Goal: Task Accomplishment & Management: Manage account settings

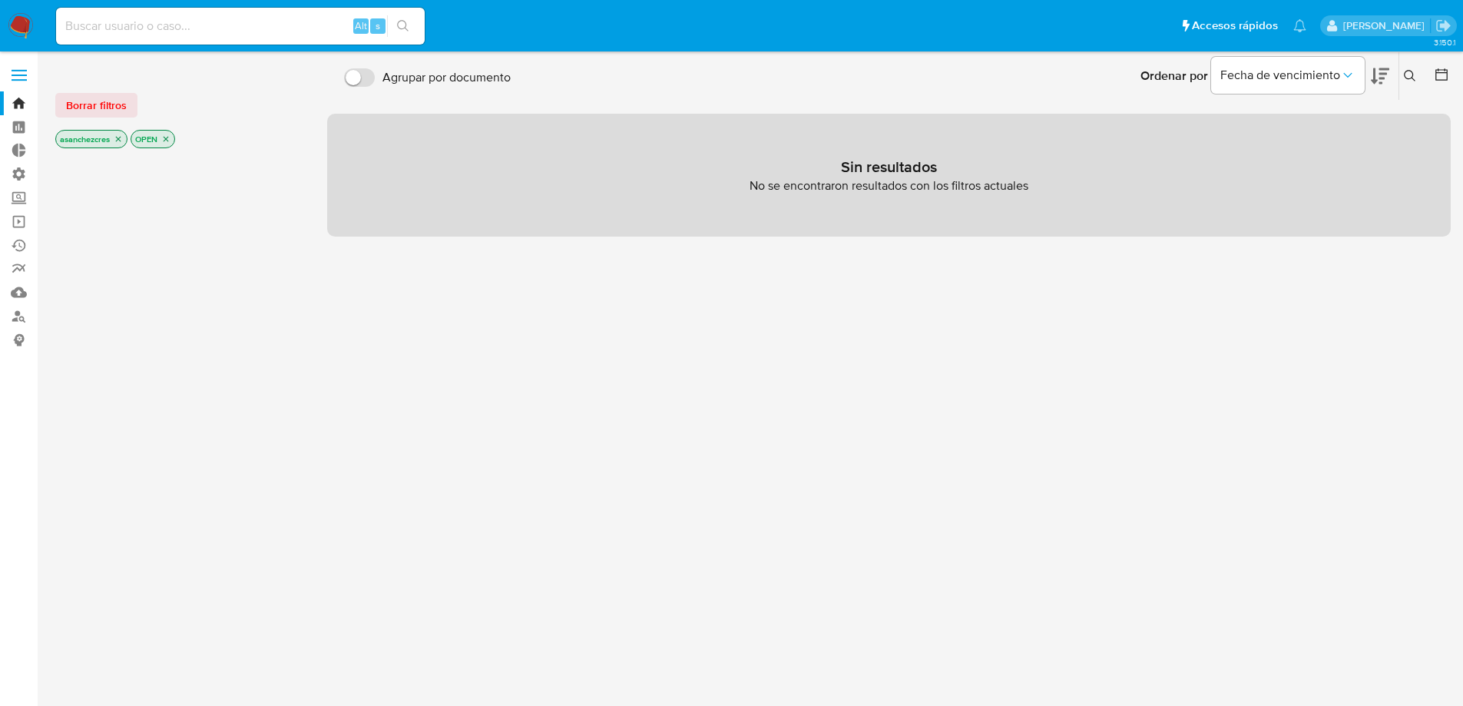
click at [25, 71] on span at bounding box center [19, 70] width 15 height 2
click at [0, 0] on input "checkbox" at bounding box center [0, 0] width 0 height 0
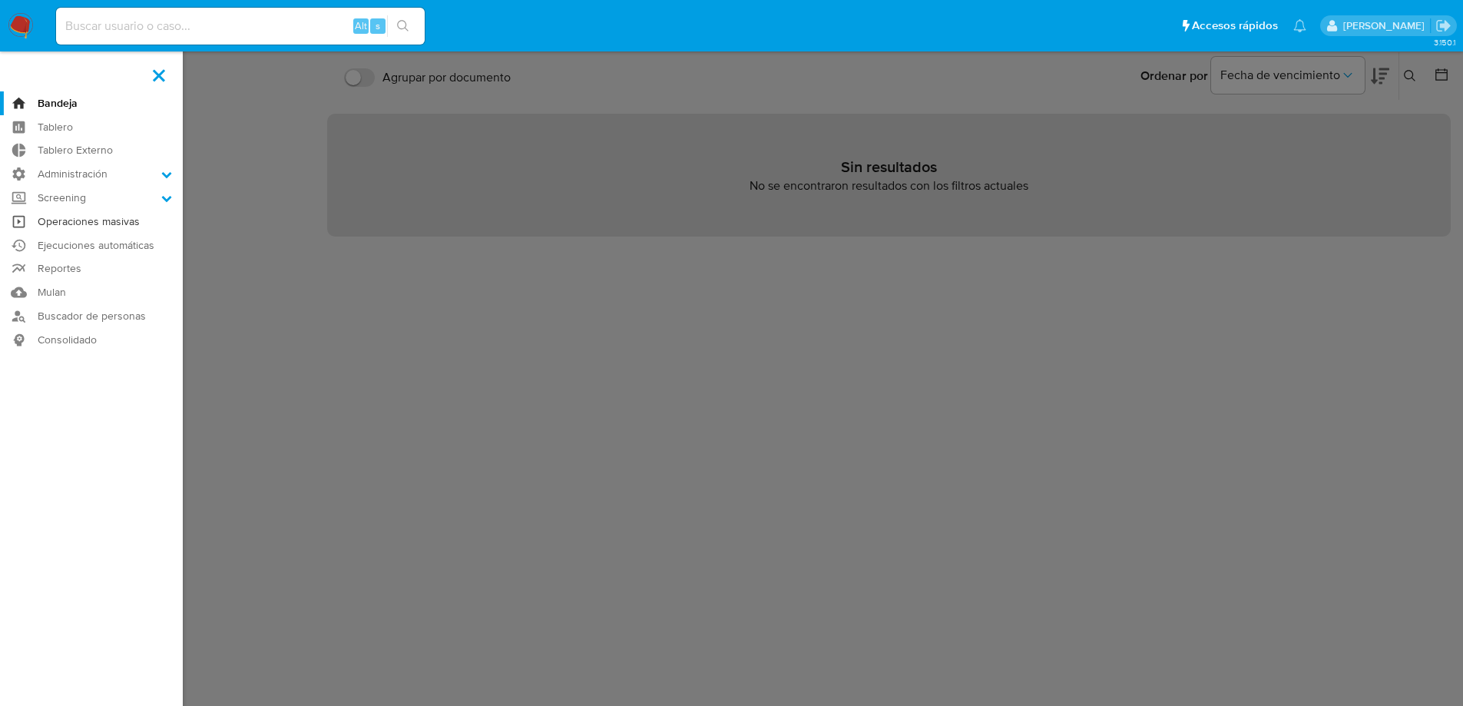
click at [72, 218] on link "Operaciones masivas" at bounding box center [91, 222] width 183 height 24
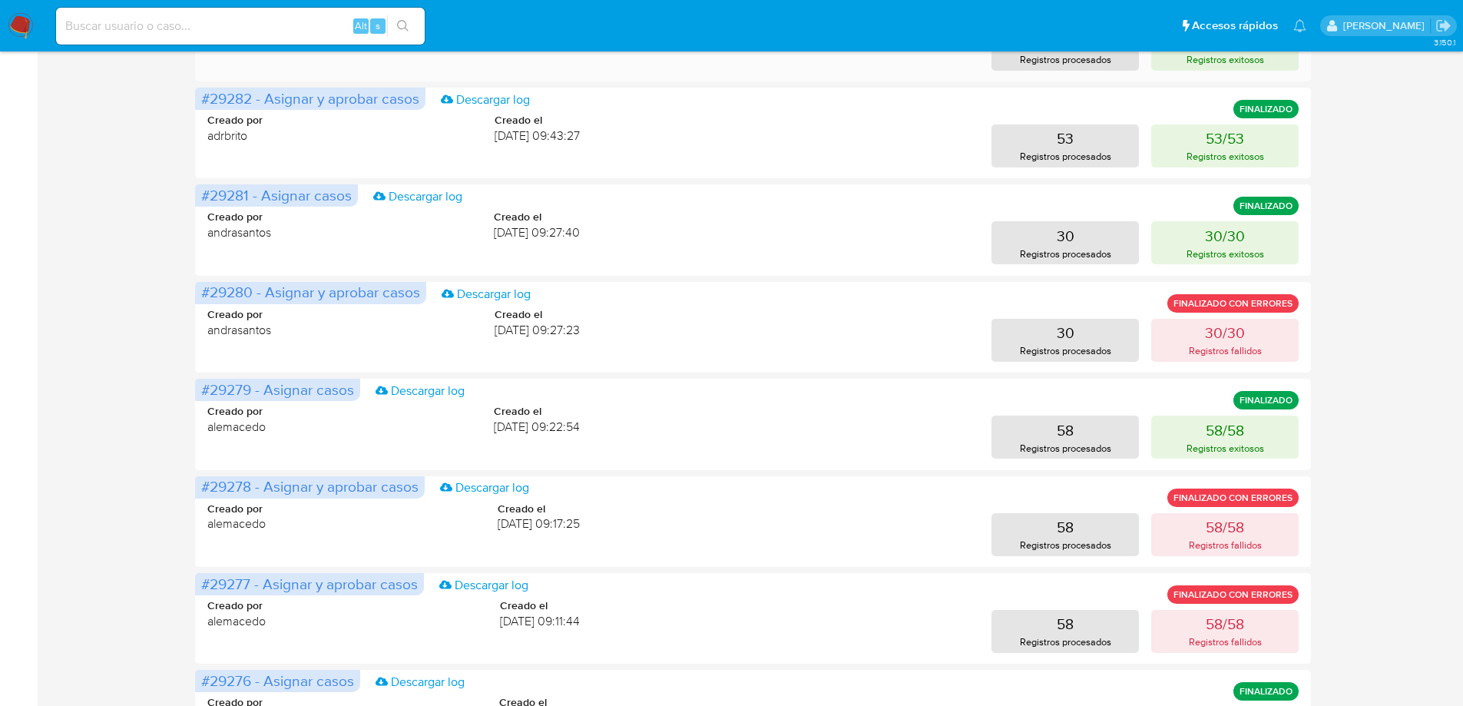
scroll to position [614, 0]
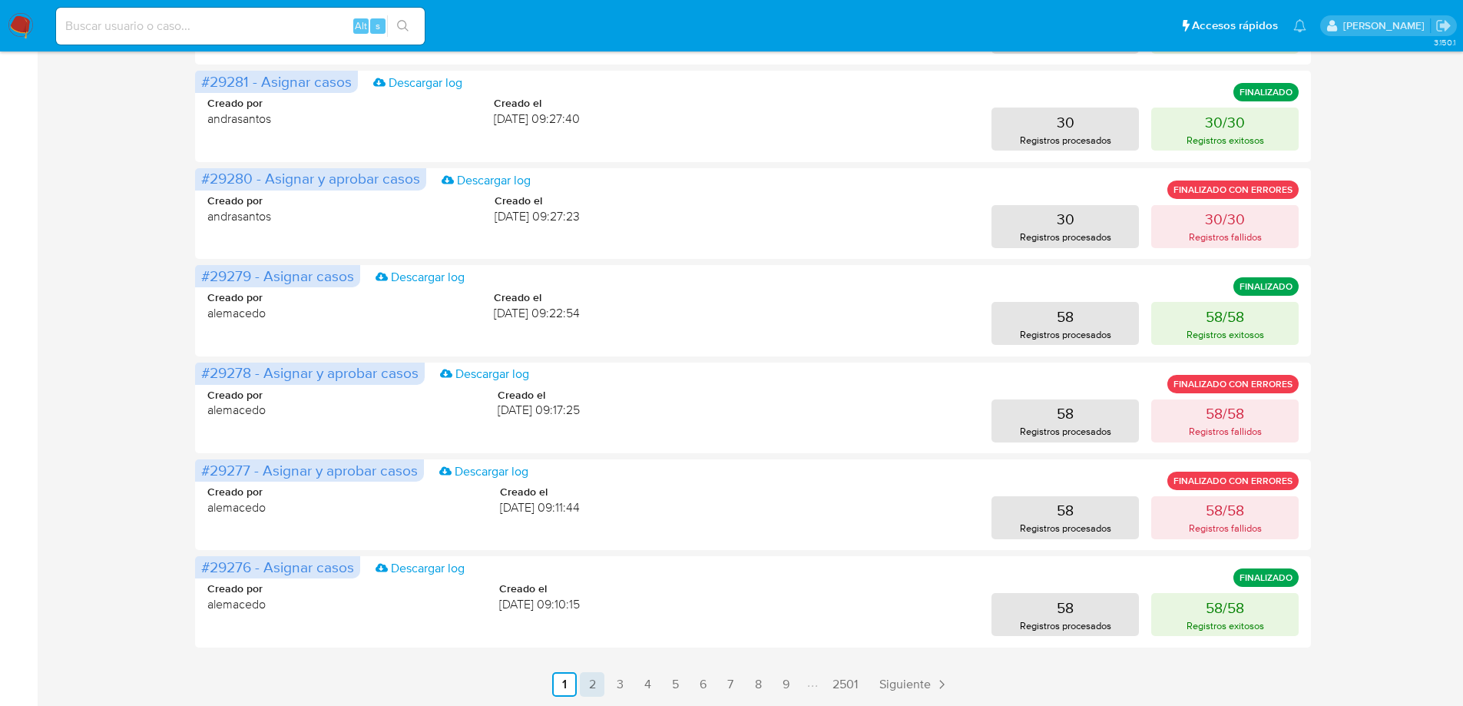
click at [597, 688] on link "2" at bounding box center [592, 684] width 25 height 25
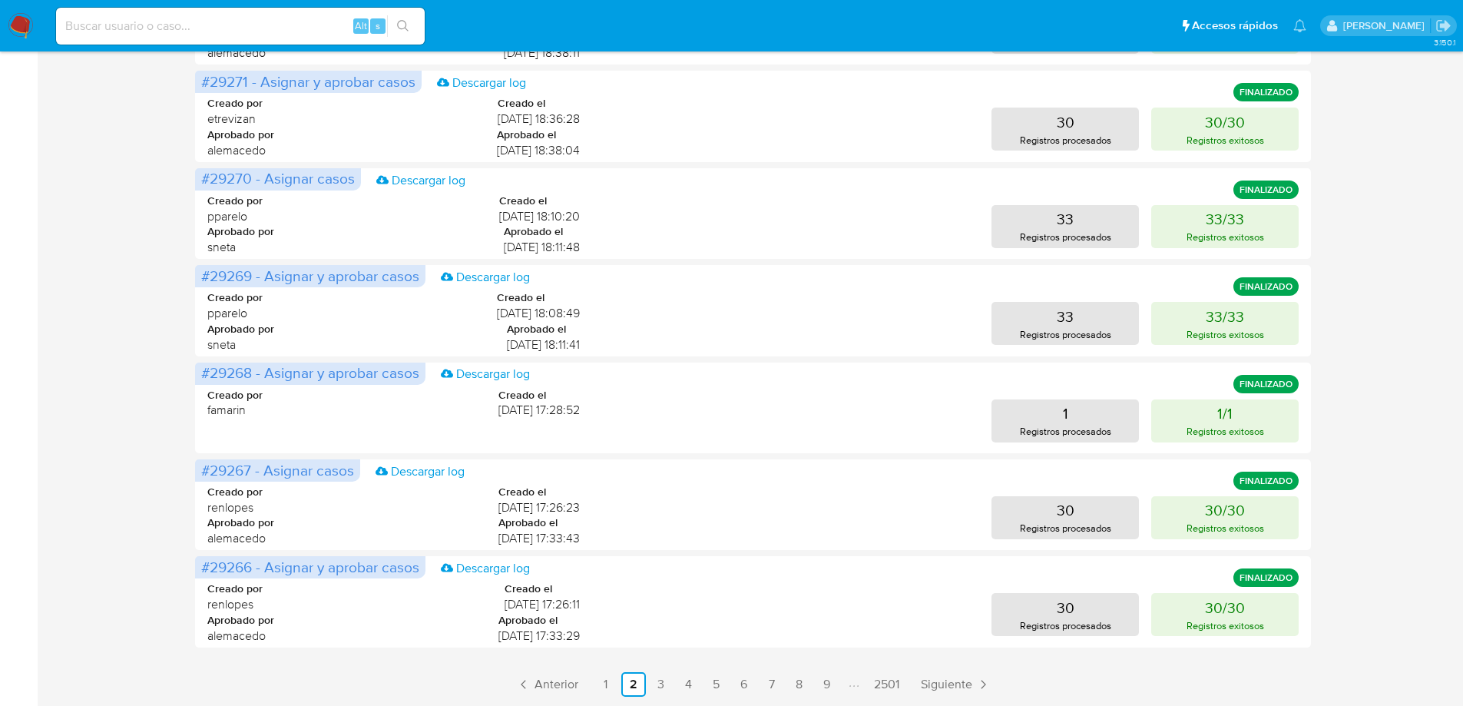
click at [651, 684] on link "3" at bounding box center [661, 684] width 25 height 25
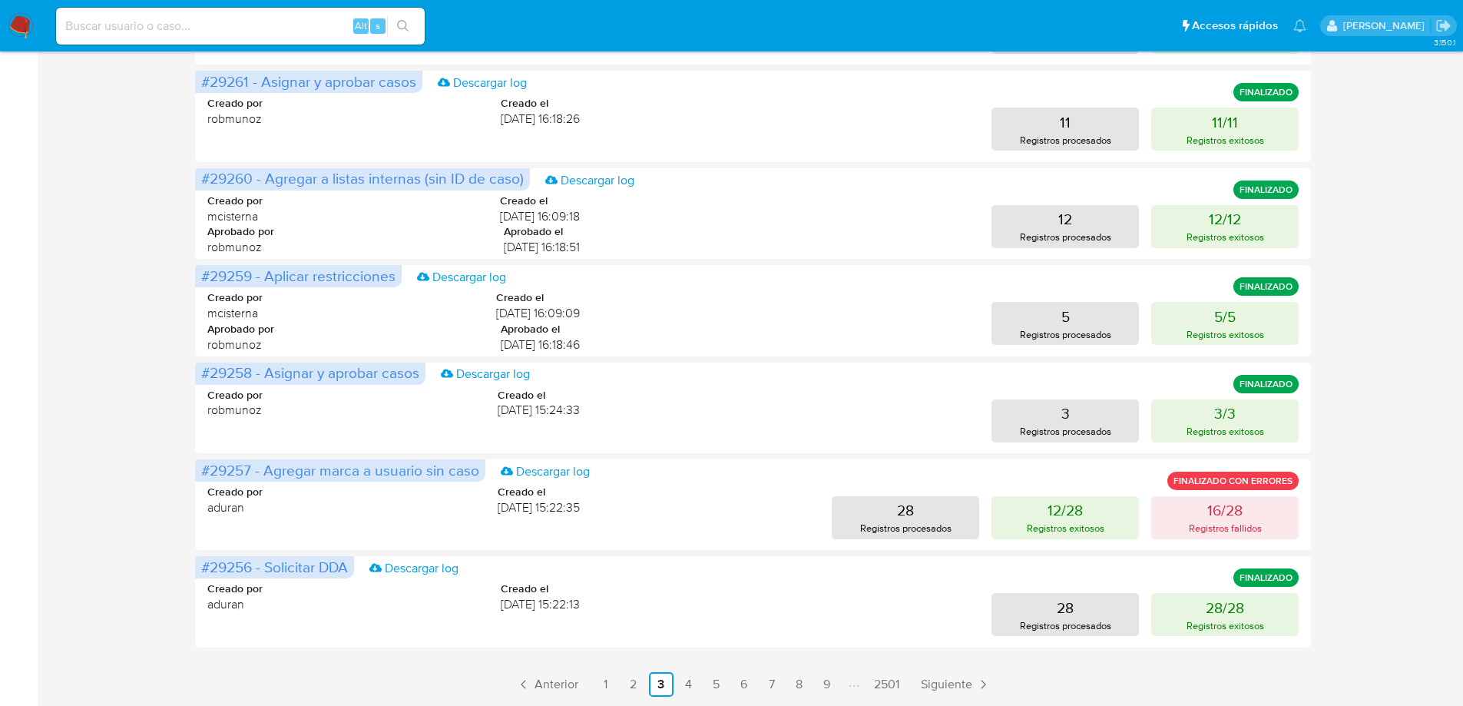
click at [695, 701] on main "3.150.1" at bounding box center [731, 45] width 1463 height 1319
click at [687, 685] on link "4" at bounding box center [689, 684] width 25 height 25
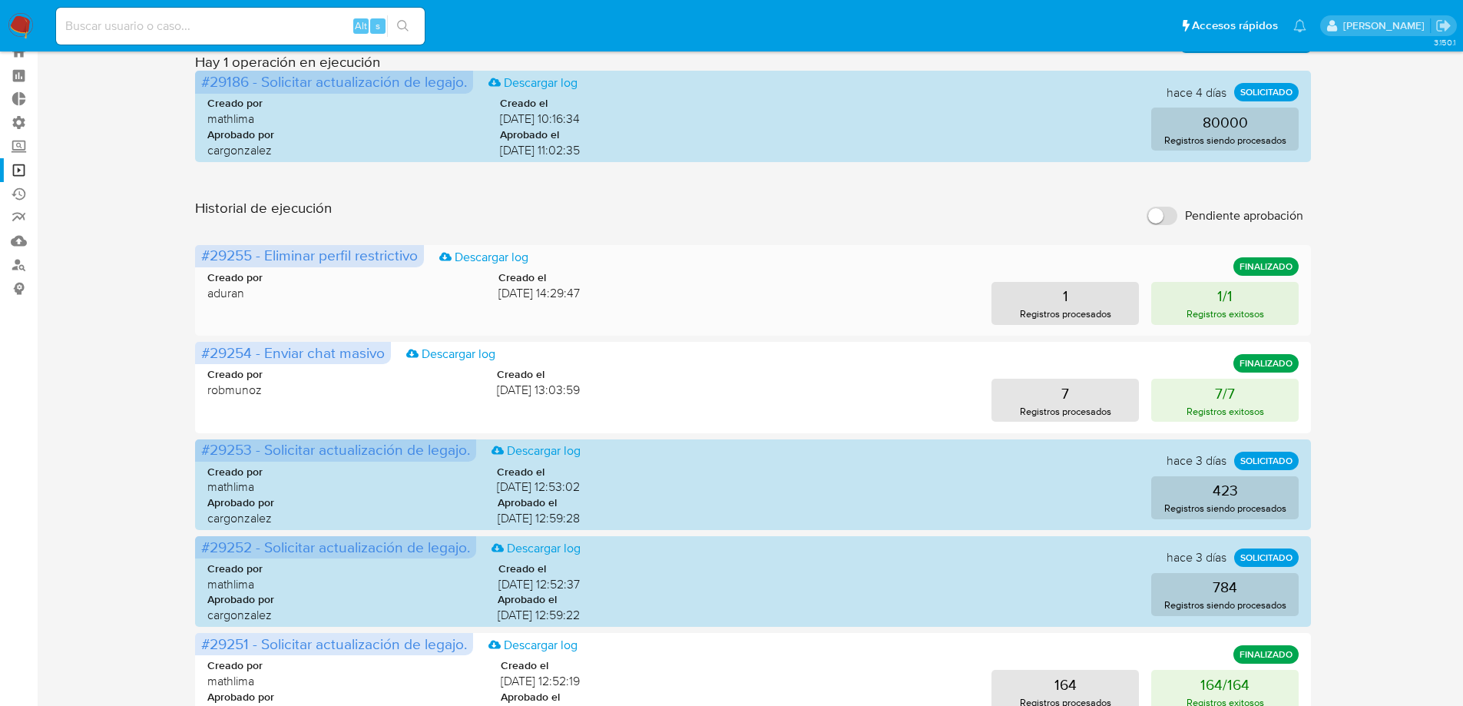
scroll to position [0, 0]
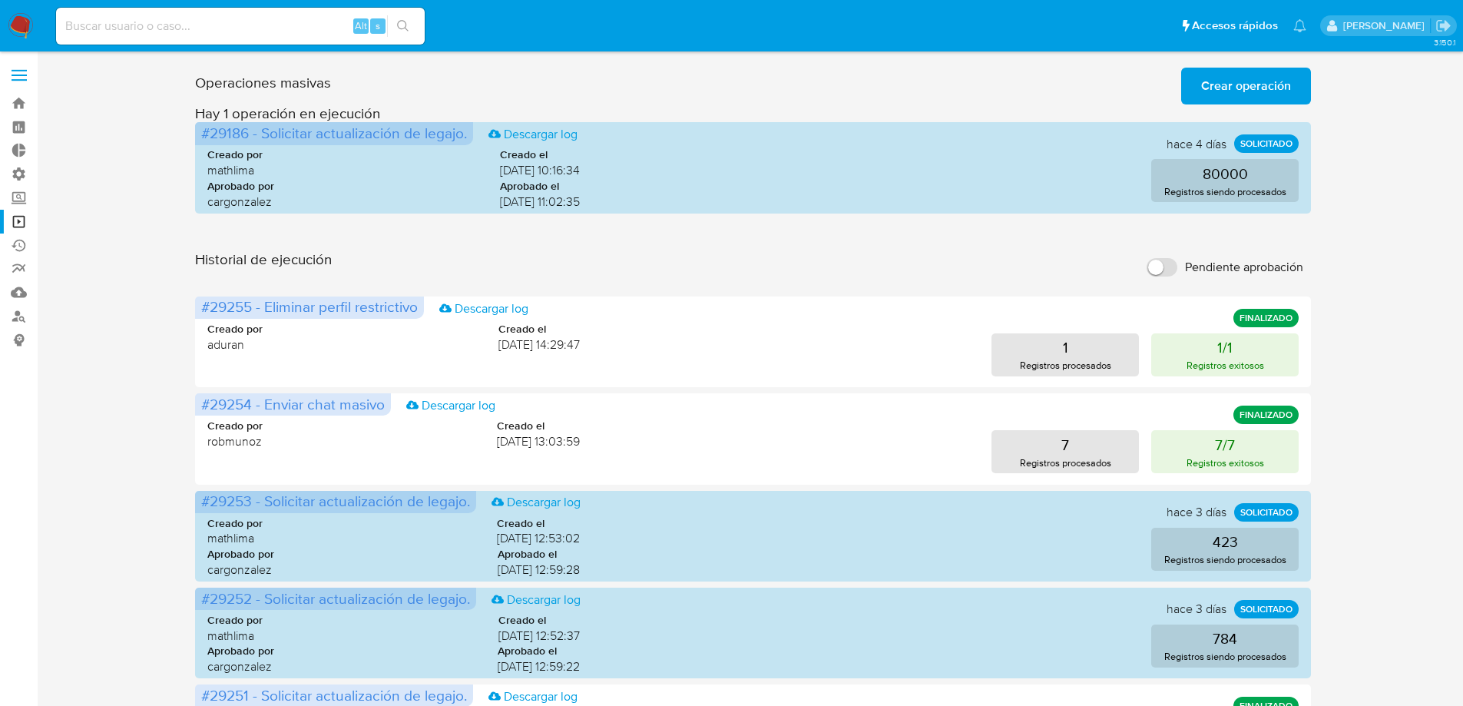
drag, startPoint x: 116, startPoint y: 580, endPoint x: 131, endPoint y: 542, distance: 40.6
click at [117, 578] on div "Operaciones masivas Crear operación Sólo puede [PERSON_NAME] hasta un máximo de…" at bounding box center [753, 685] width 1396 height 1249
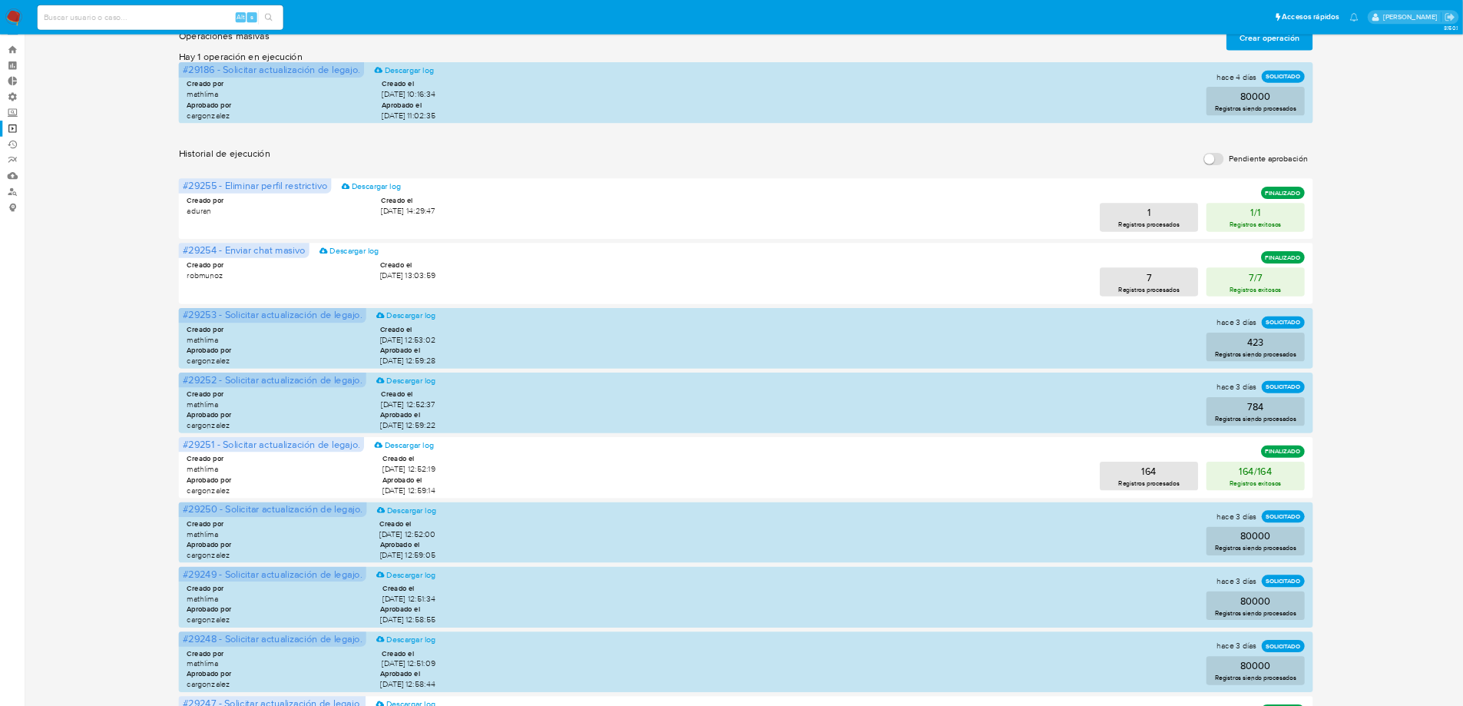
scroll to position [18, 0]
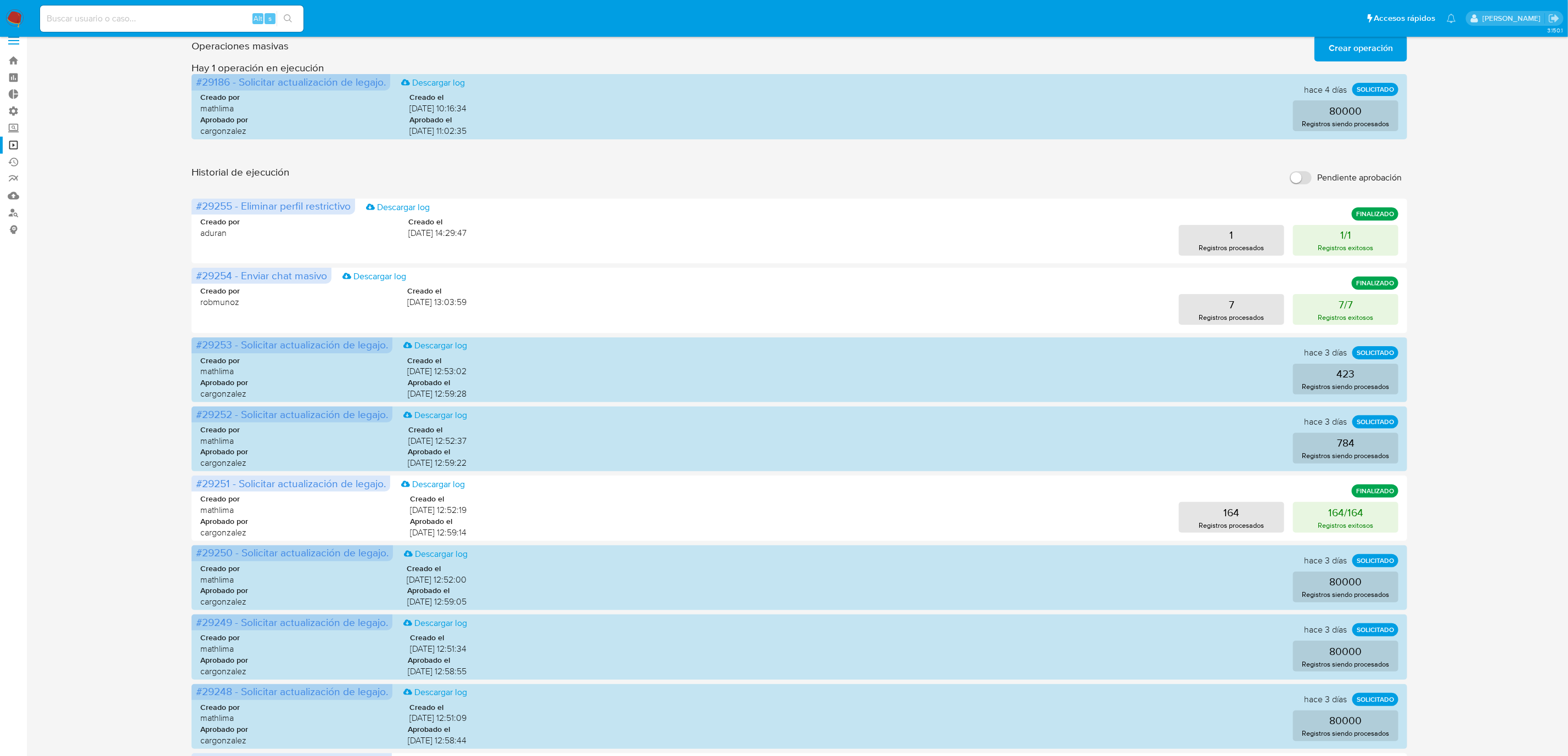
click at [96, 417] on div "Operaciones masivas Crear operación Sólo puede [PERSON_NAME] hasta un máximo de…" at bounding box center [799, 477] width 1520 height 892
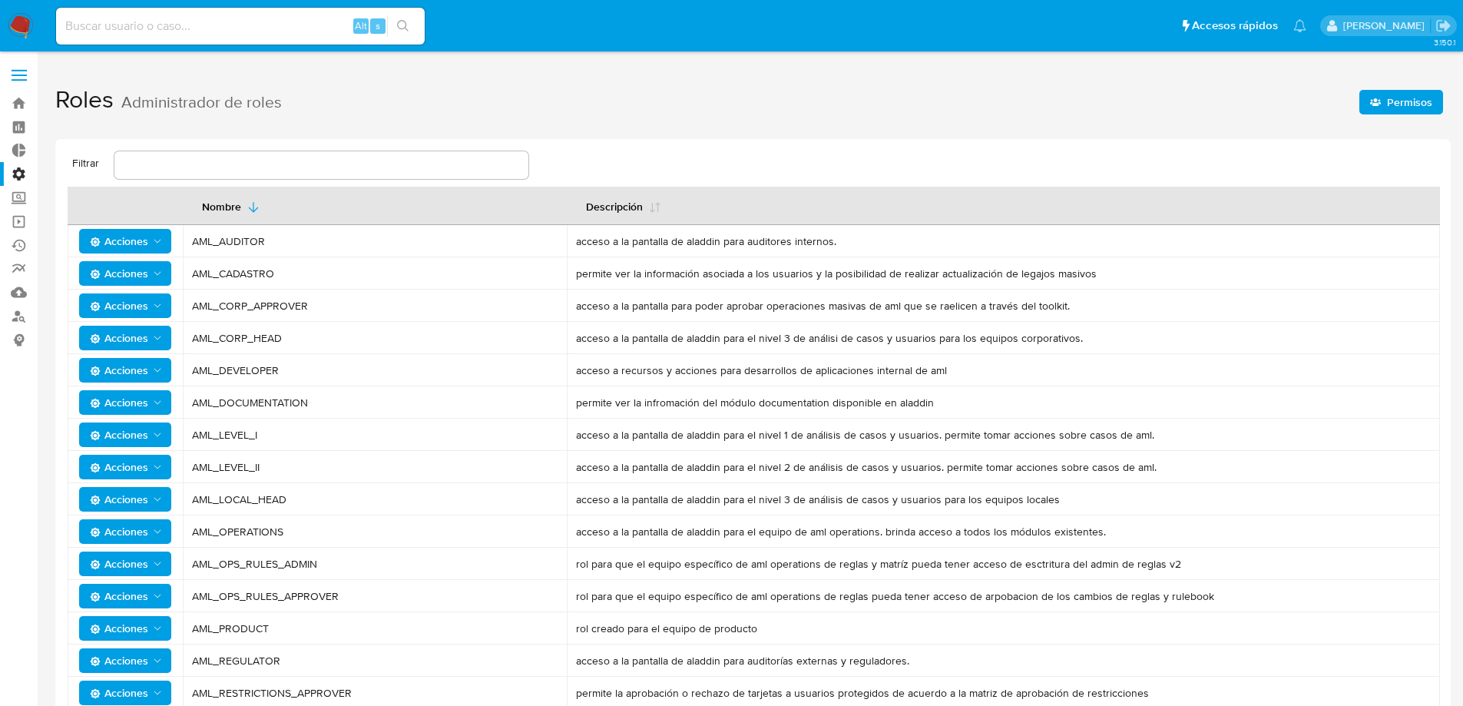
click at [1396, 93] on span "Permisos" at bounding box center [1409, 102] width 45 height 25
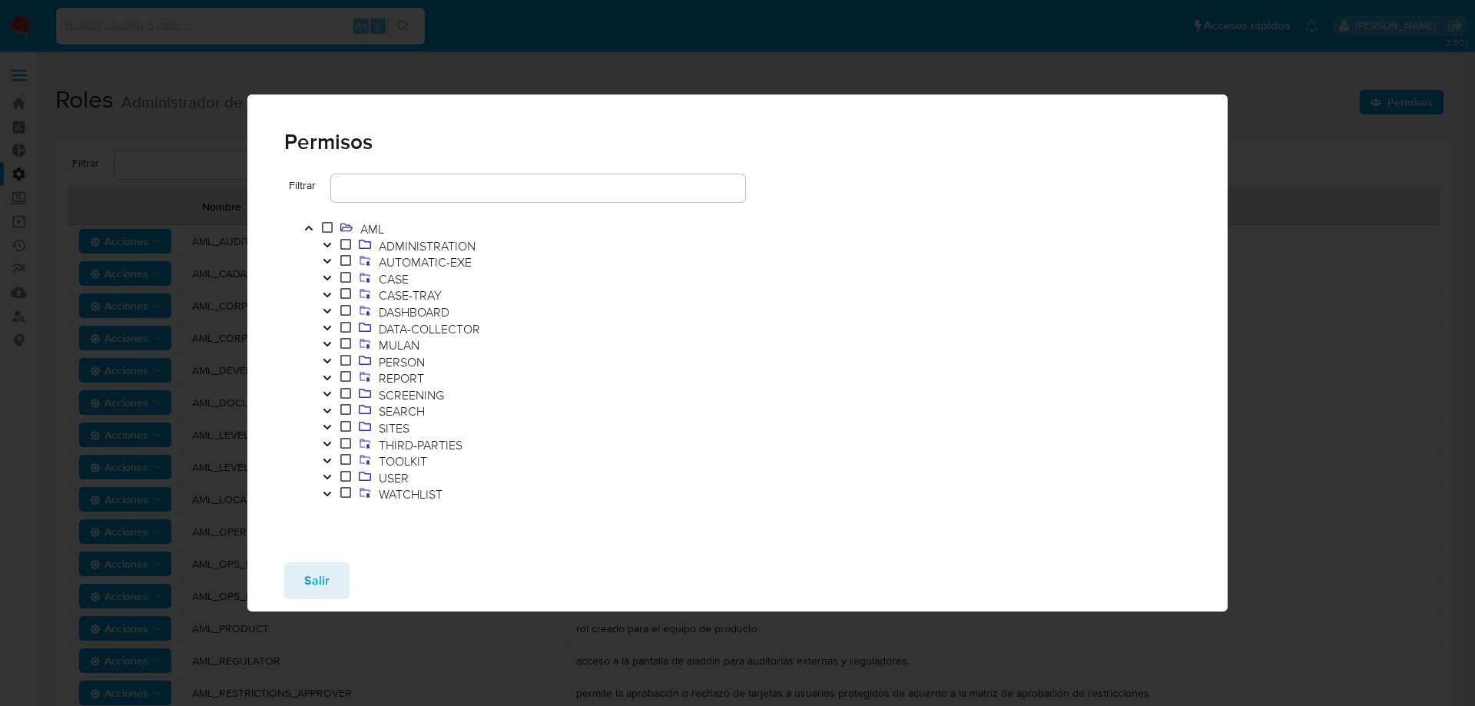
click at [331, 290] on icon "Toggle" at bounding box center [327, 294] width 11 height 9
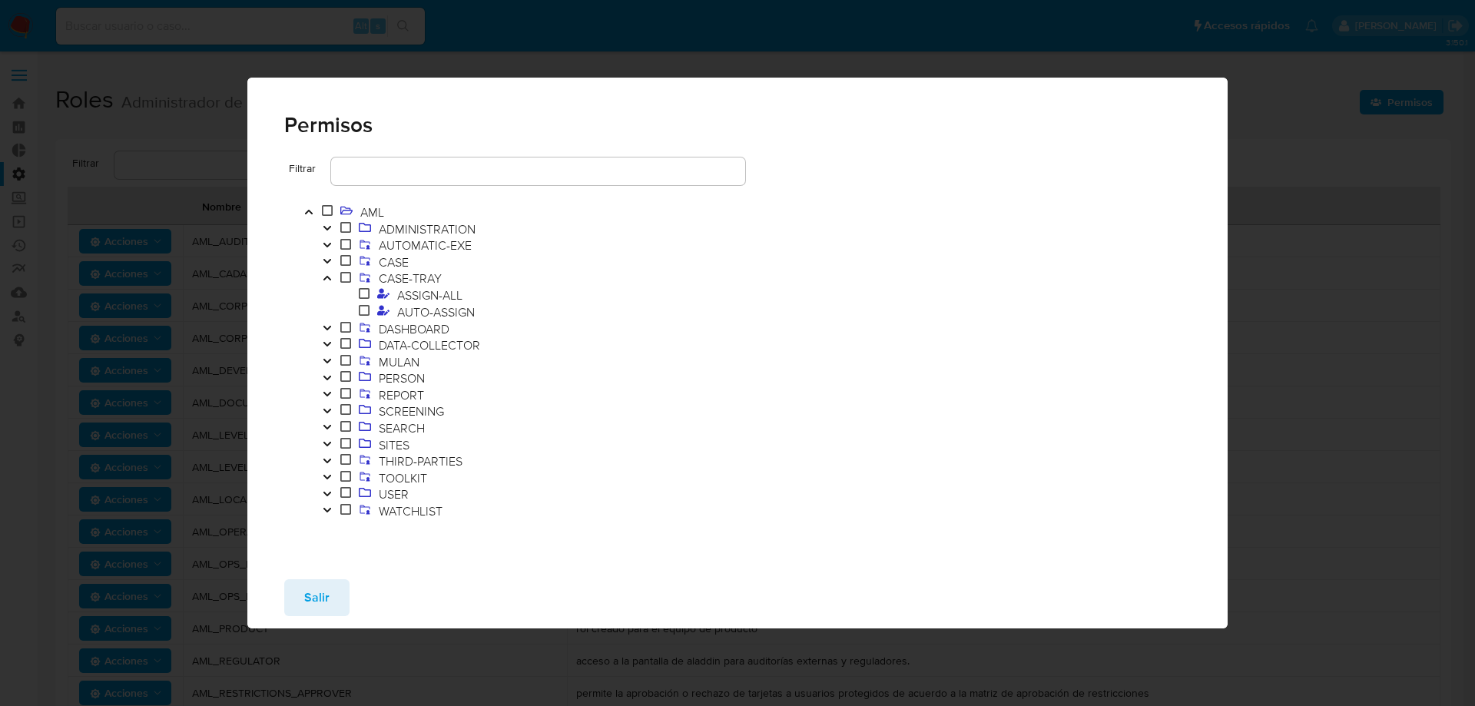
click at [329, 260] on icon "Toggle" at bounding box center [327, 261] width 8 height 5
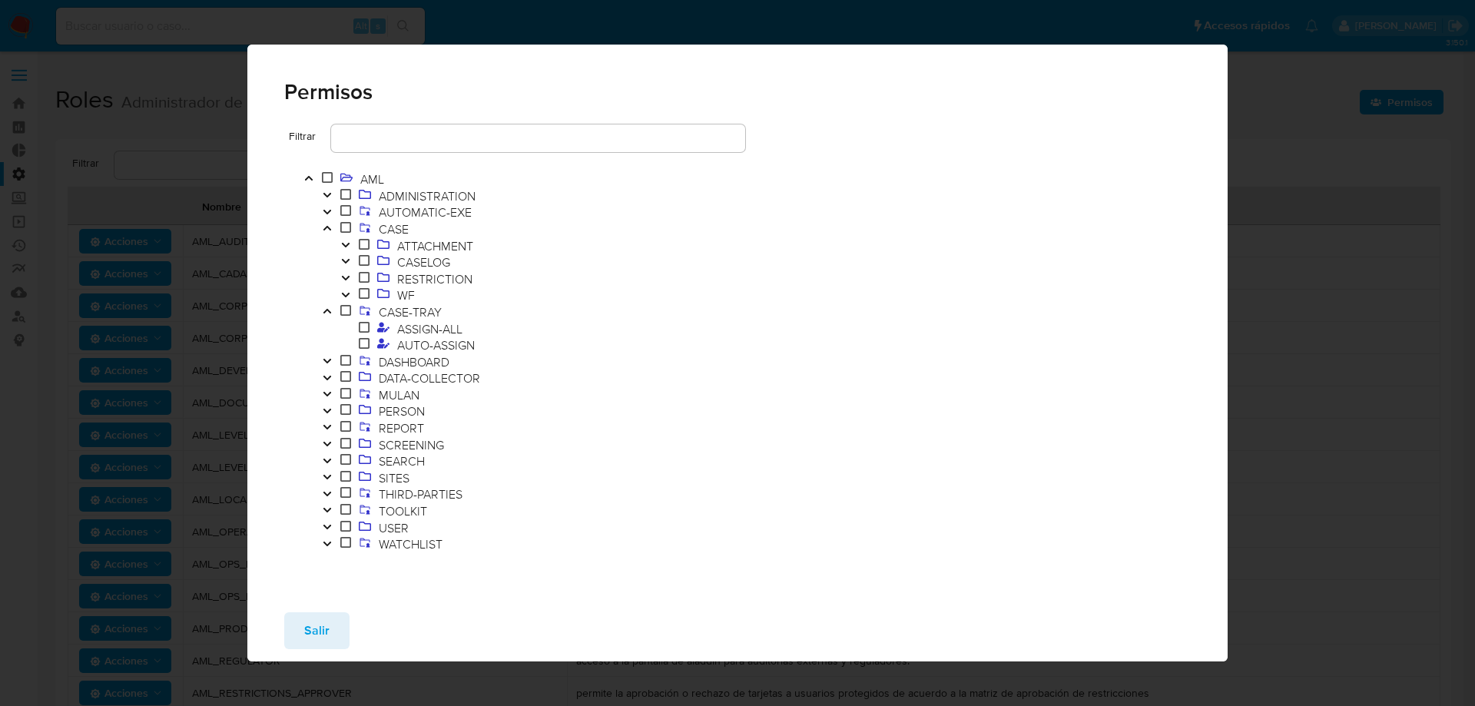
click at [330, 310] on icon "Toggle" at bounding box center [327, 310] width 11 height 9
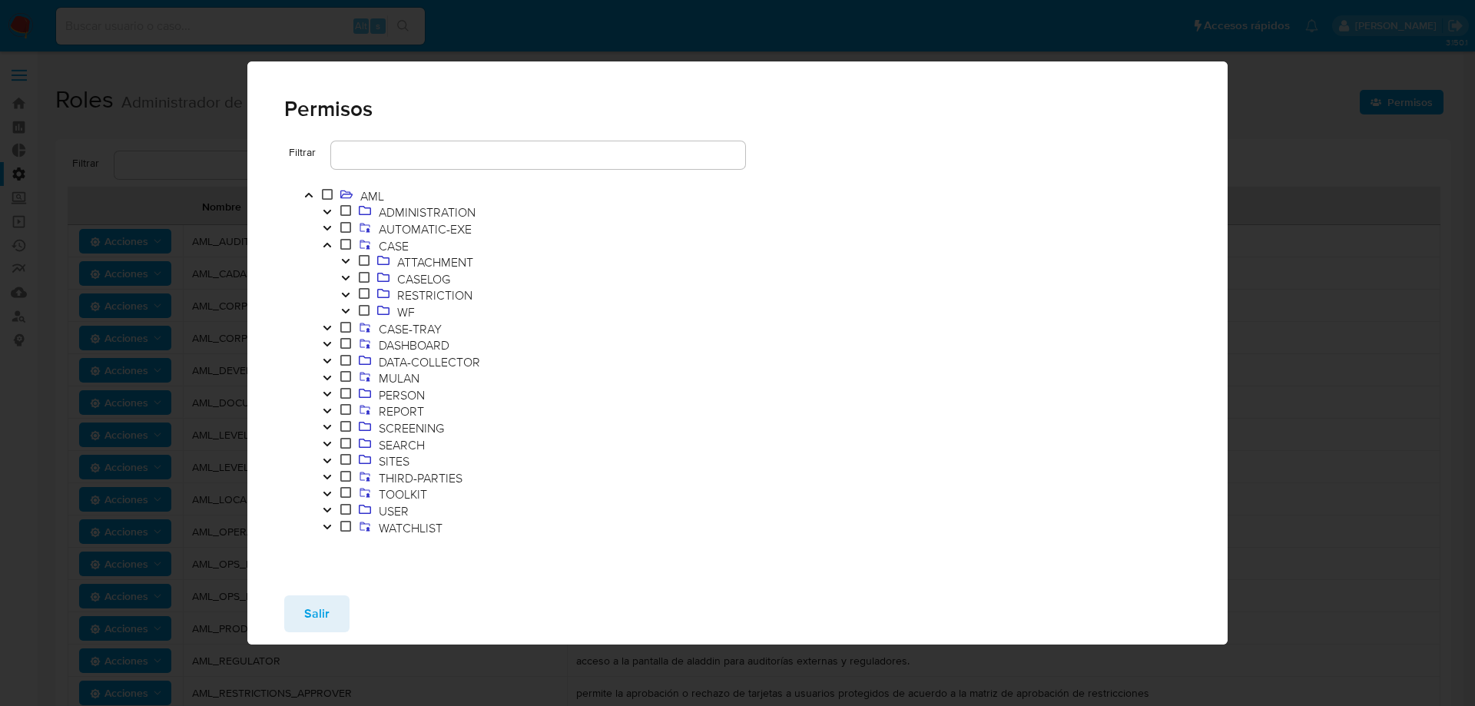
click at [348, 312] on icon "Toggle" at bounding box center [345, 310] width 11 height 9
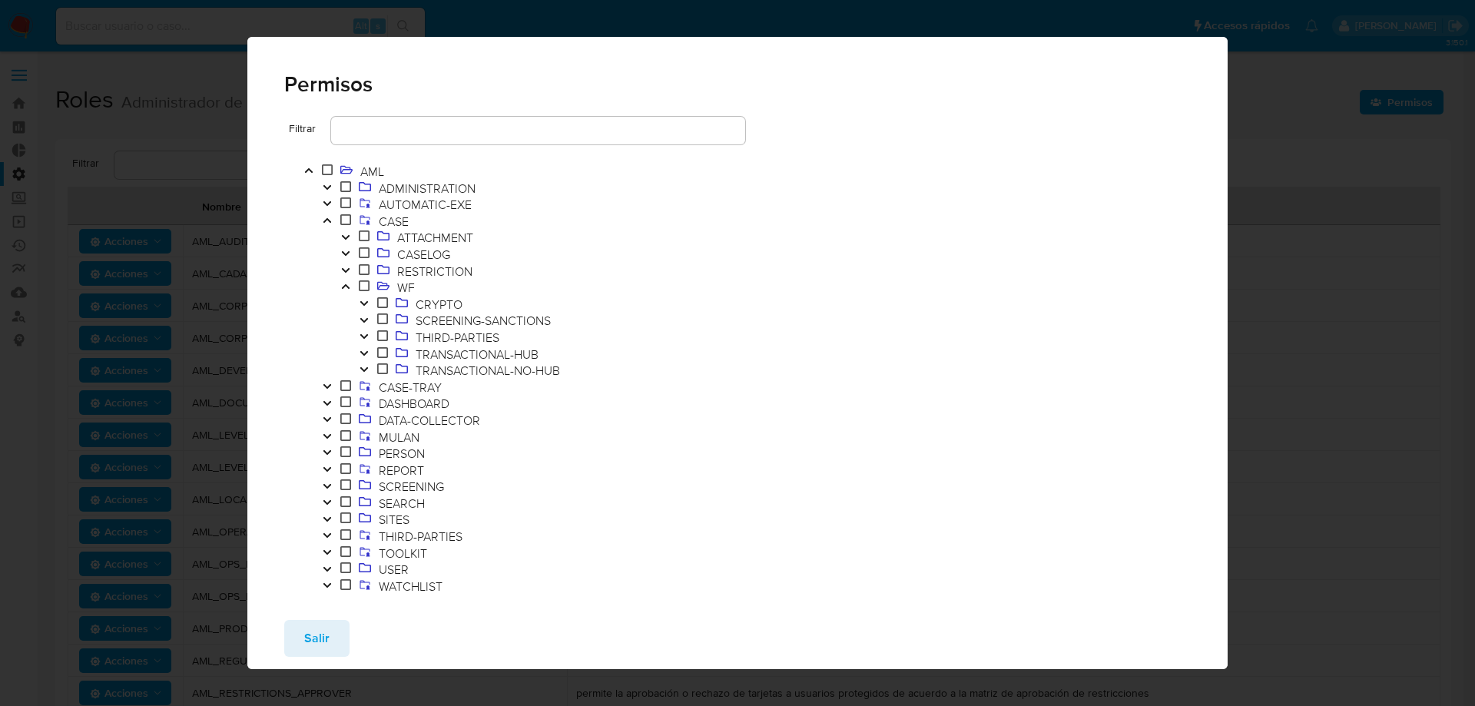
click at [368, 318] on icon "Toggle" at bounding box center [364, 320] width 11 height 9
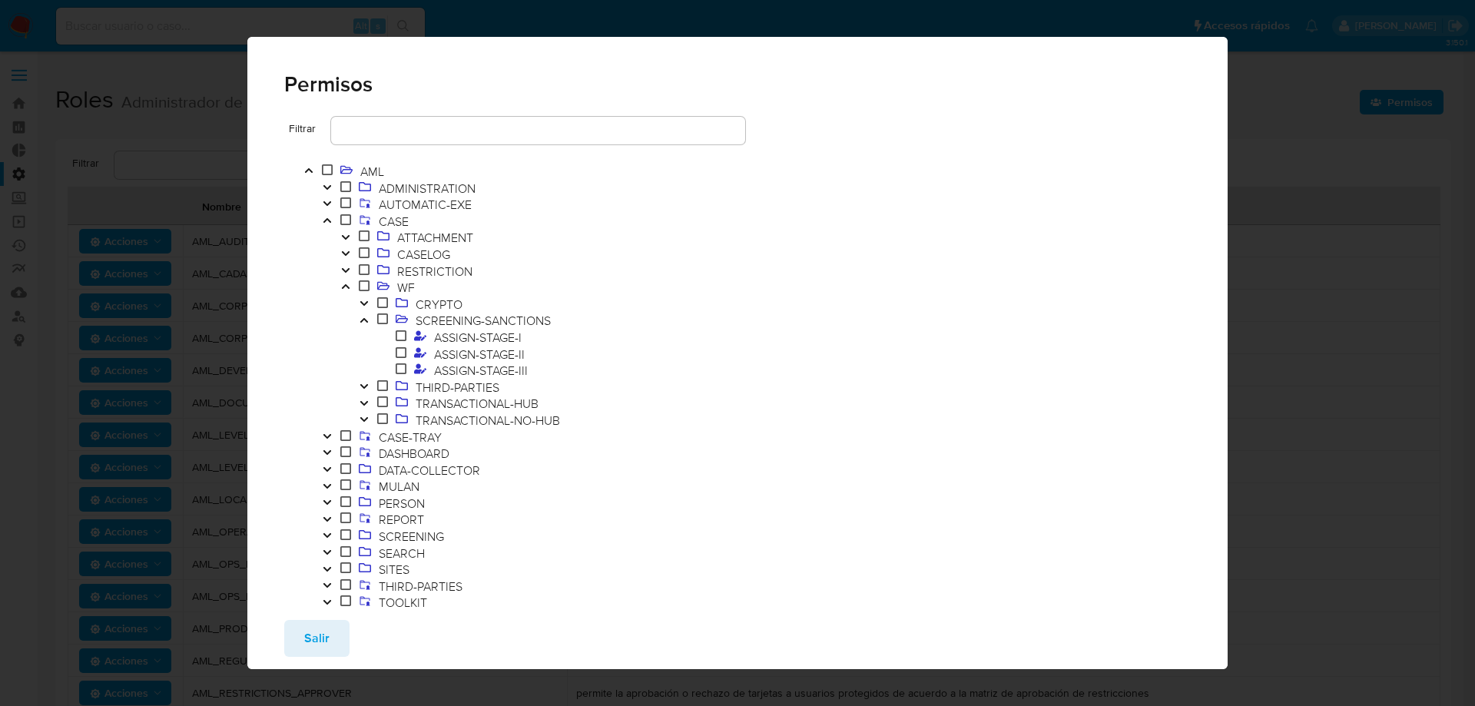
click at [368, 318] on icon "Toggle" at bounding box center [364, 320] width 11 height 9
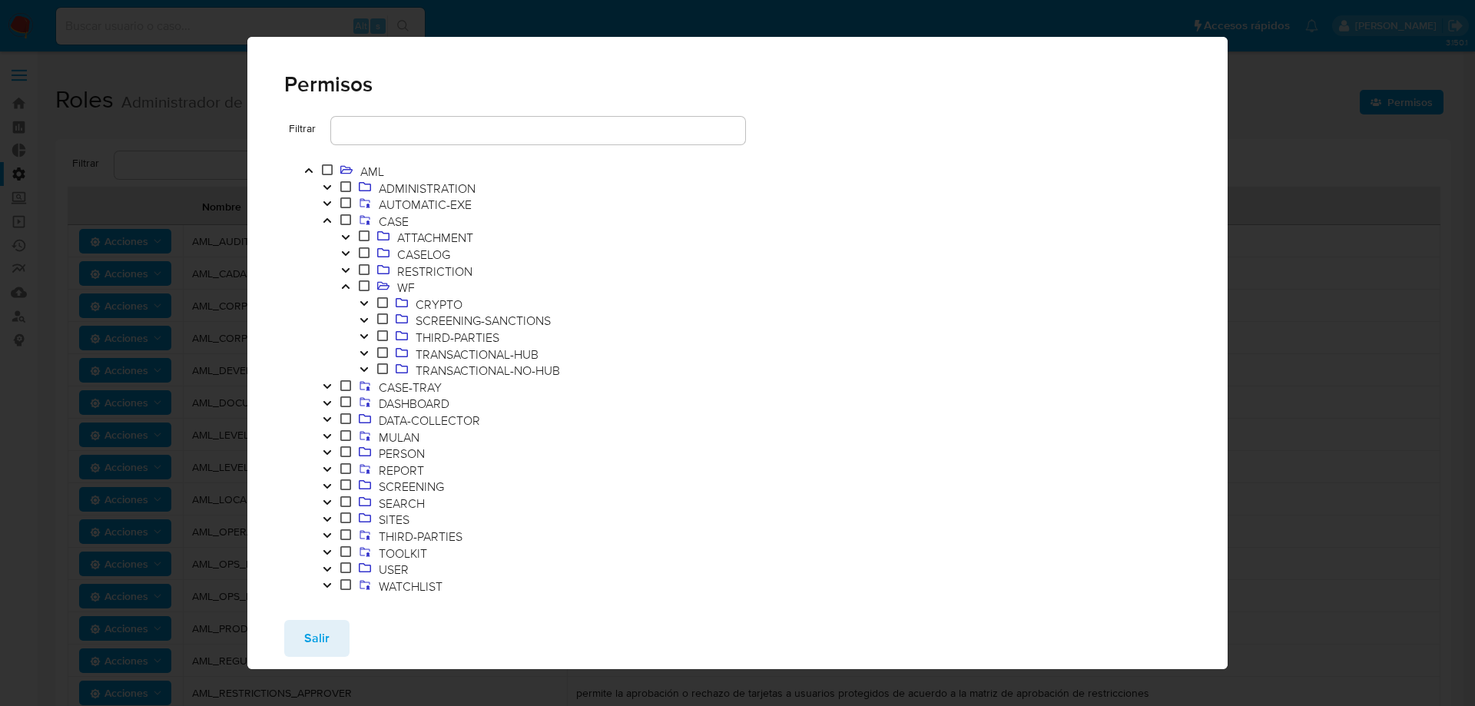
click at [306, 173] on icon "Toggle" at bounding box center [308, 170] width 11 height 9
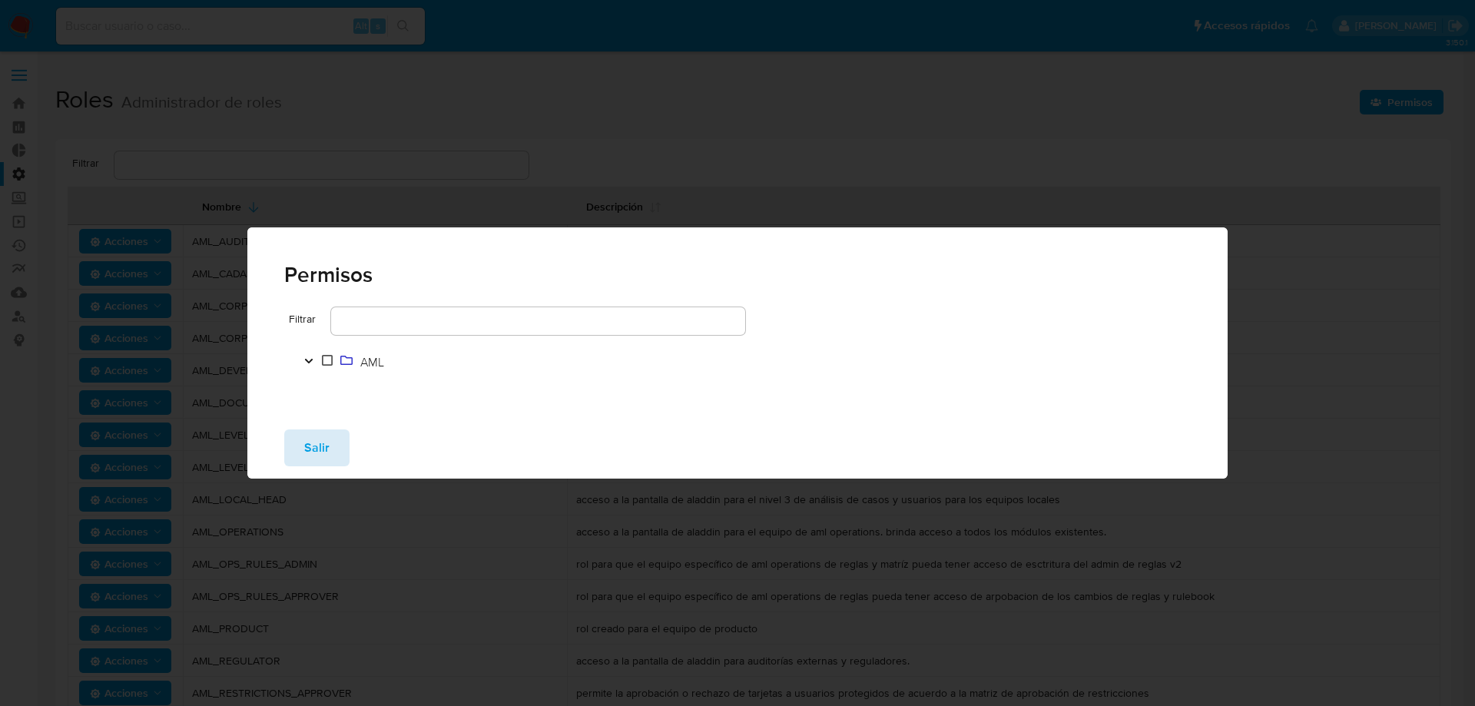
click at [329, 452] on button "Salir" at bounding box center [316, 447] width 65 height 37
